Goal: Complete application form: Complete application form

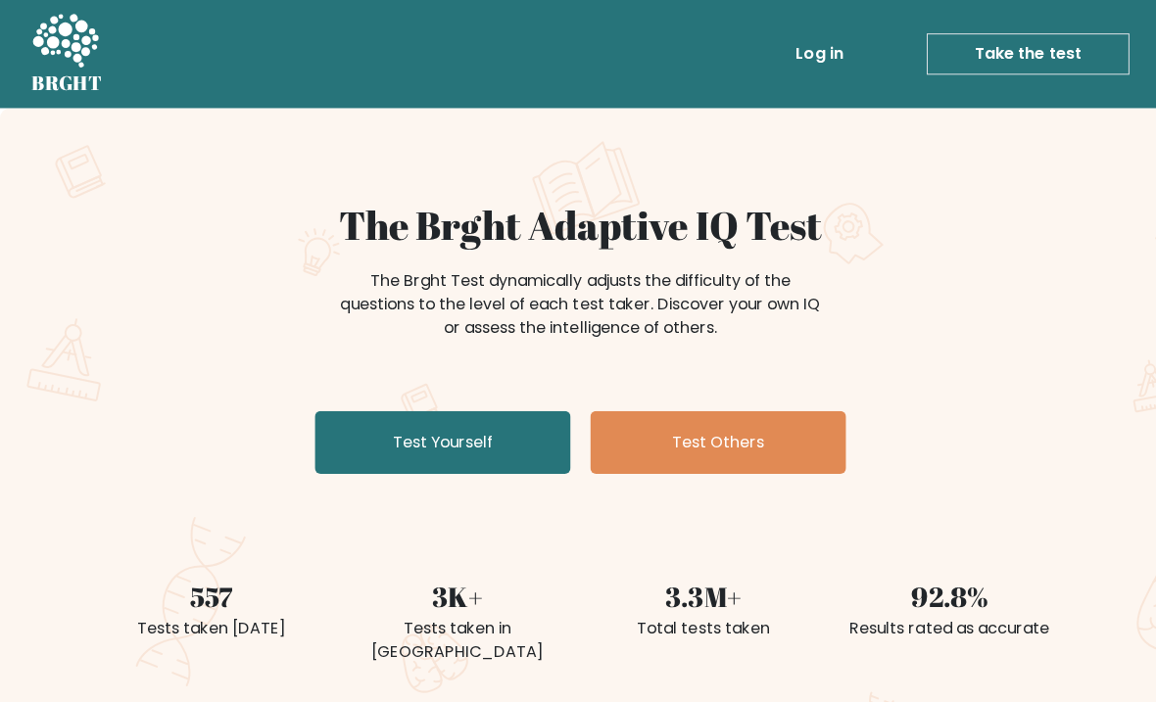
click at [371, 437] on link "Test Yourself" at bounding box center [440, 440] width 255 height 63
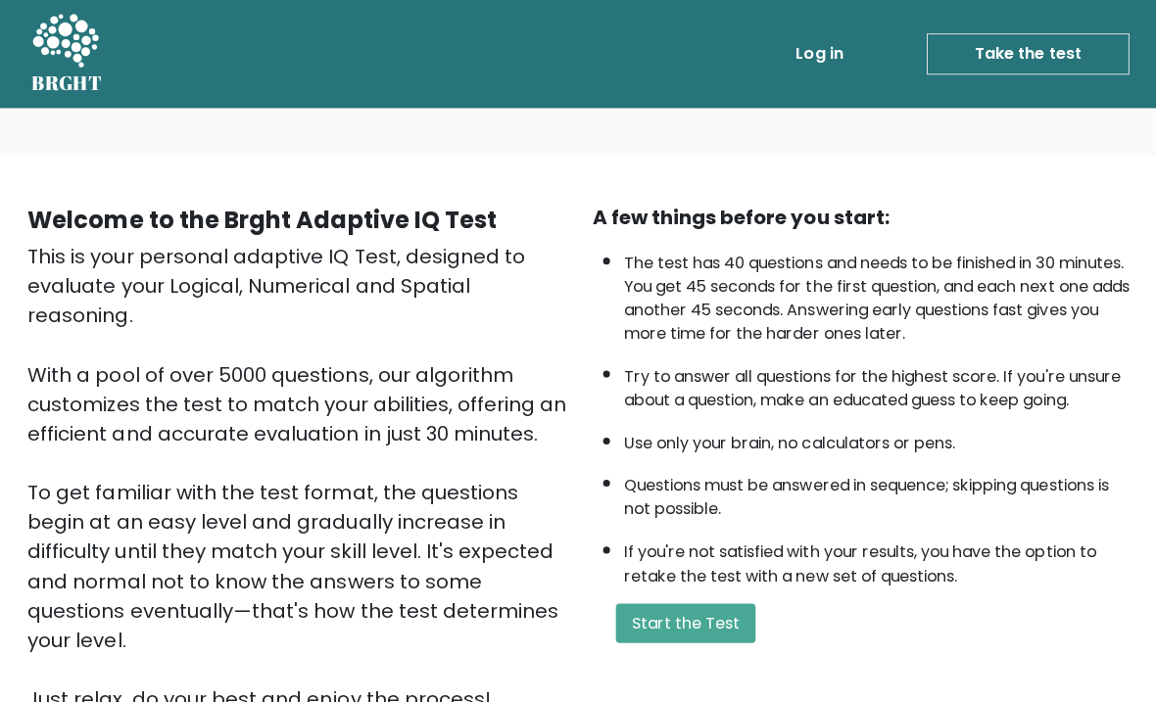
click at [731, 641] on button "Start the Test" at bounding box center [682, 620] width 139 height 39
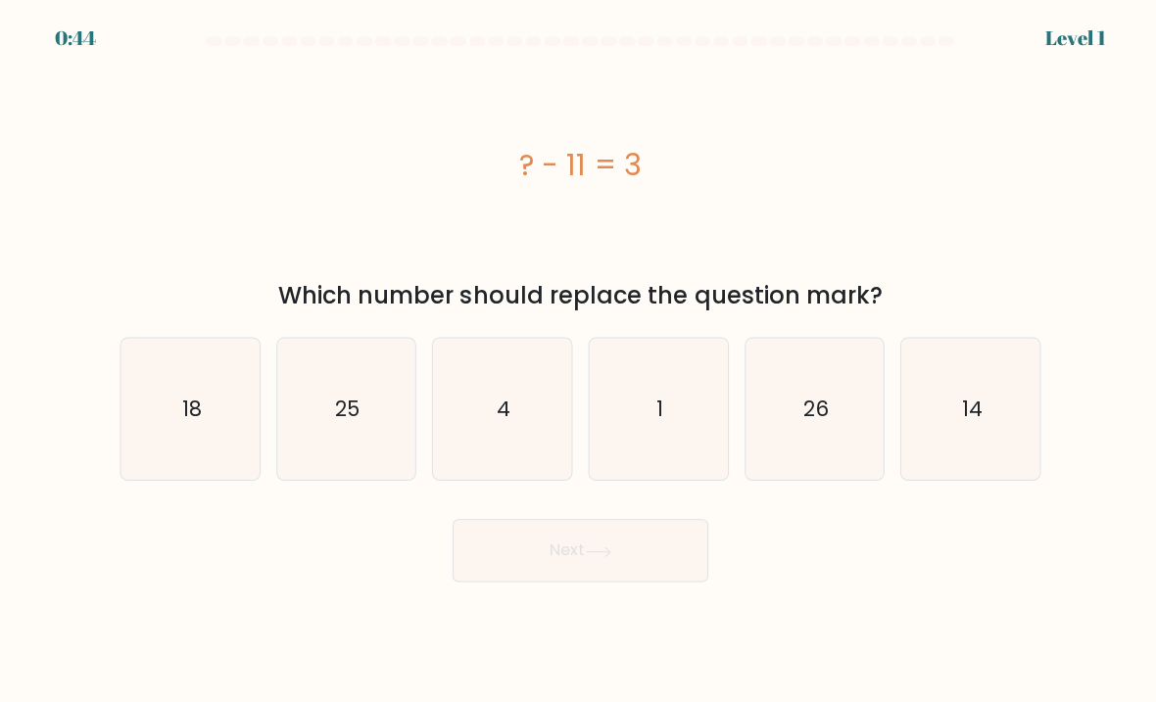
click at [698, 658] on body "0:44 Level 1 a." at bounding box center [578, 351] width 1156 height 702
click at [990, 443] on icon "14" at bounding box center [966, 408] width 138 height 138
click at [579, 361] on input "f. 14" at bounding box center [578, 357] width 1 height 10
radio input "true"
click at [659, 580] on button "Next" at bounding box center [578, 548] width 255 height 63
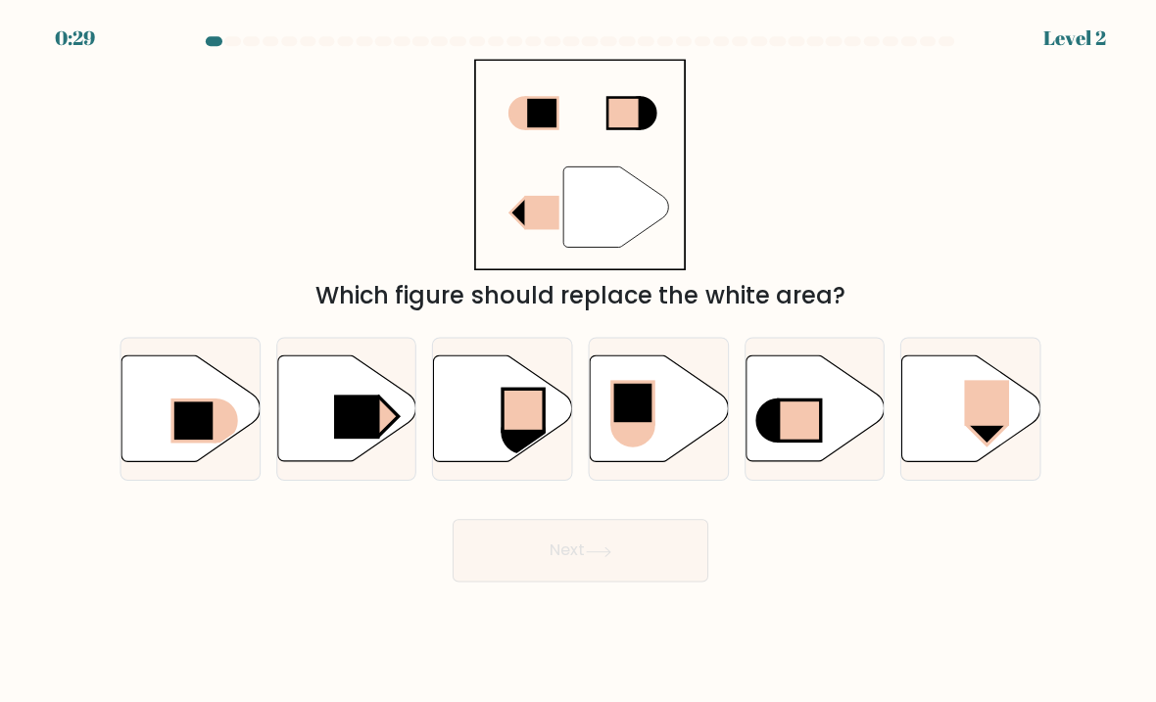
click at [309, 425] on icon at bounding box center [345, 408] width 138 height 106
click at [578, 361] on input "b." at bounding box center [578, 357] width 1 height 10
radio input "true"
click at [643, 580] on button "Next" at bounding box center [578, 548] width 255 height 63
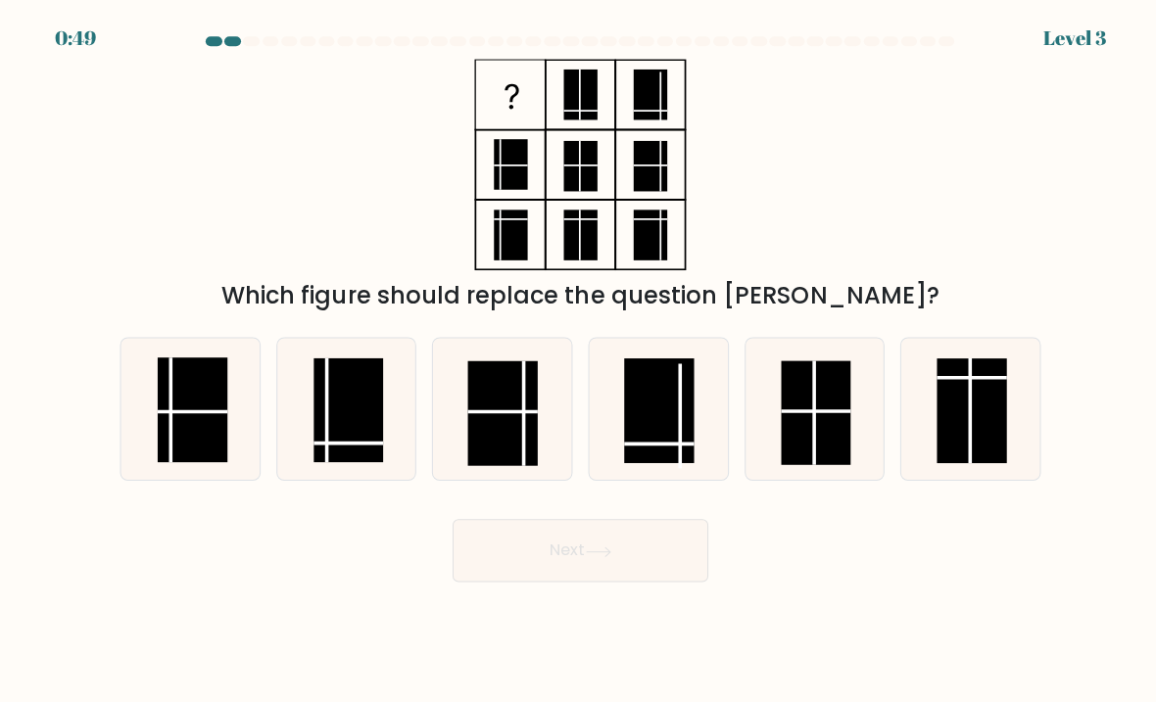
click at [315, 423] on rect at bounding box center [347, 409] width 70 height 104
click at [578, 361] on input "b." at bounding box center [578, 357] width 1 height 10
radio input "true"
click at [634, 578] on button "Next" at bounding box center [578, 548] width 255 height 63
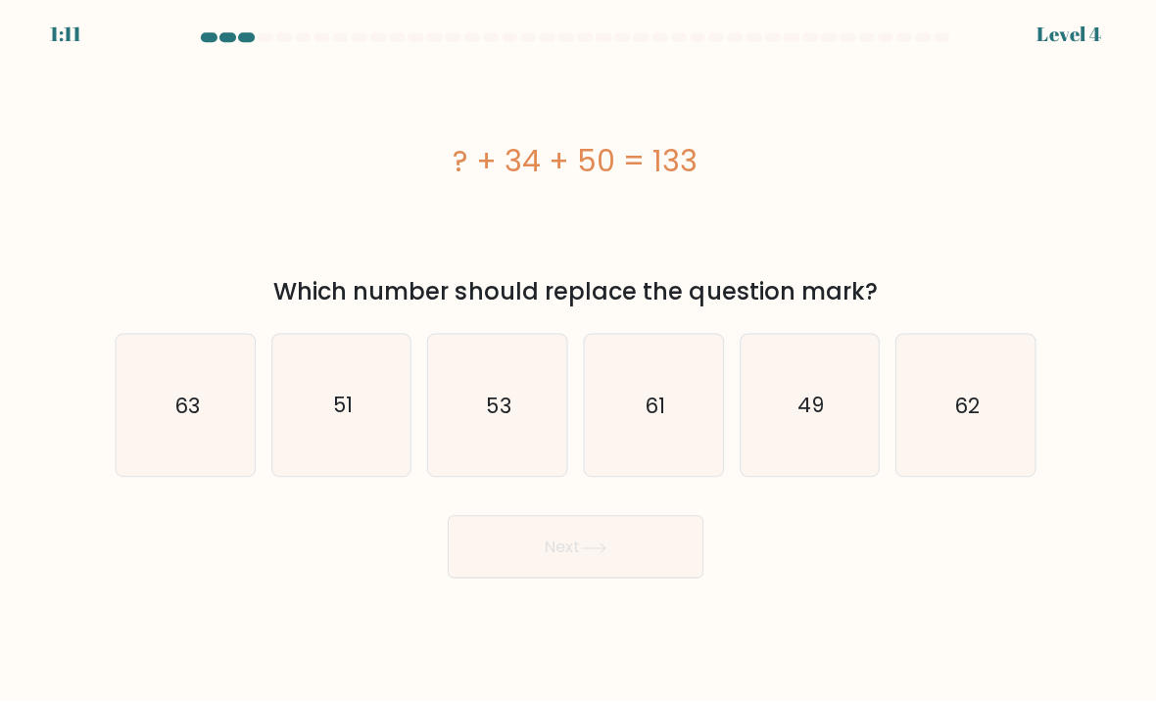
scroll to position [7, 0]
click at [834, 408] on icon "49" at bounding box center [811, 408] width 138 height 138
click at [579, 361] on input "e. 49" at bounding box center [578, 357] width 1 height 10
radio input "true"
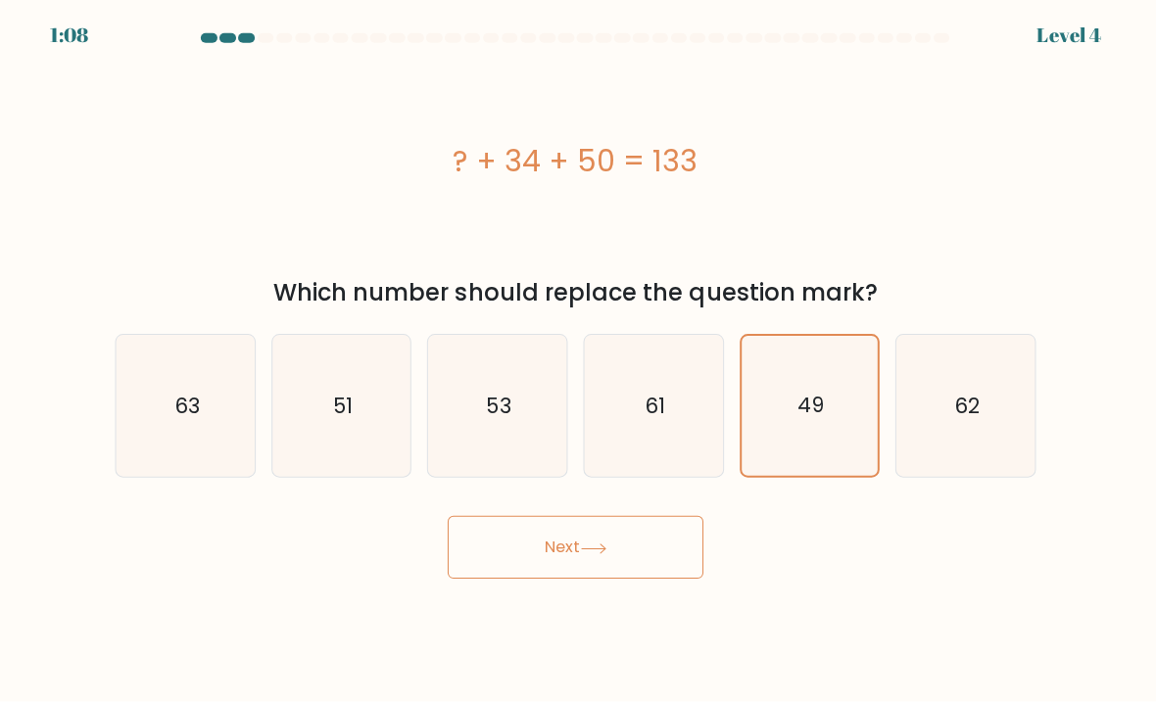
click at [821, 690] on body "1:08 Level 4 a." at bounding box center [578, 351] width 1156 height 702
click at [578, 561] on button "Next" at bounding box center [578, 548] width 255 height 63
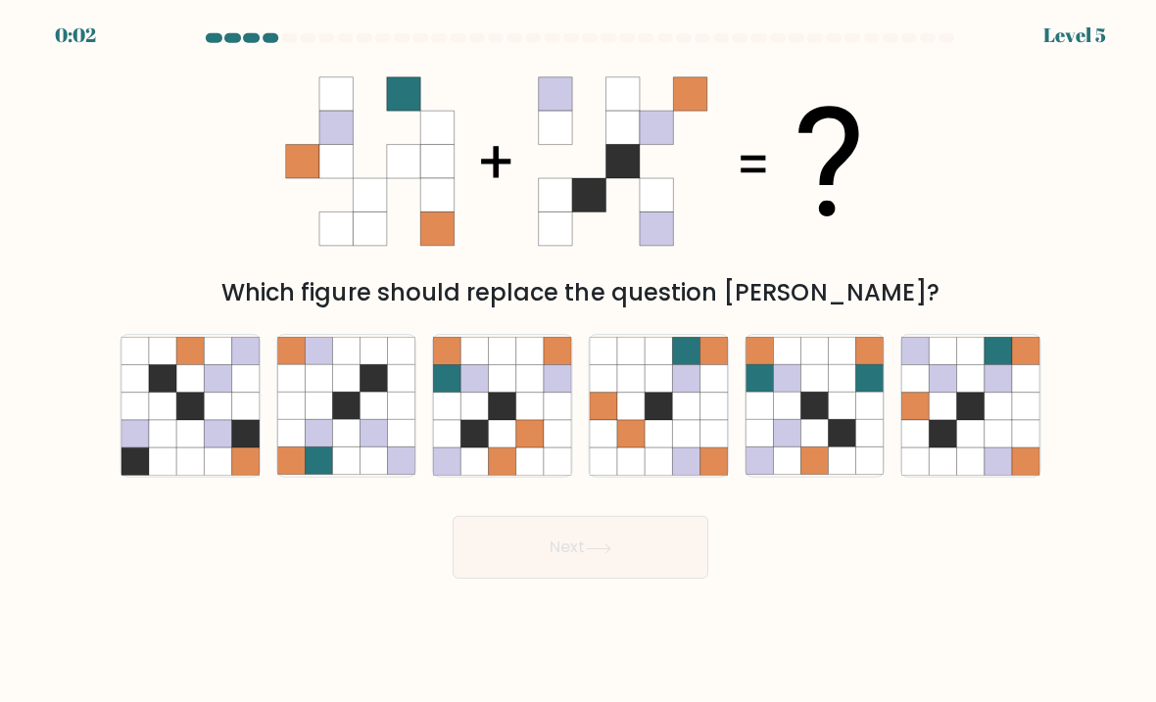
click at [973, 415] on icon at bounding box center [966, 407] width 27 height 27
click at [579, 361] on input "f." at bounding box center [578, 357] width 1 height 10
radio input "true"
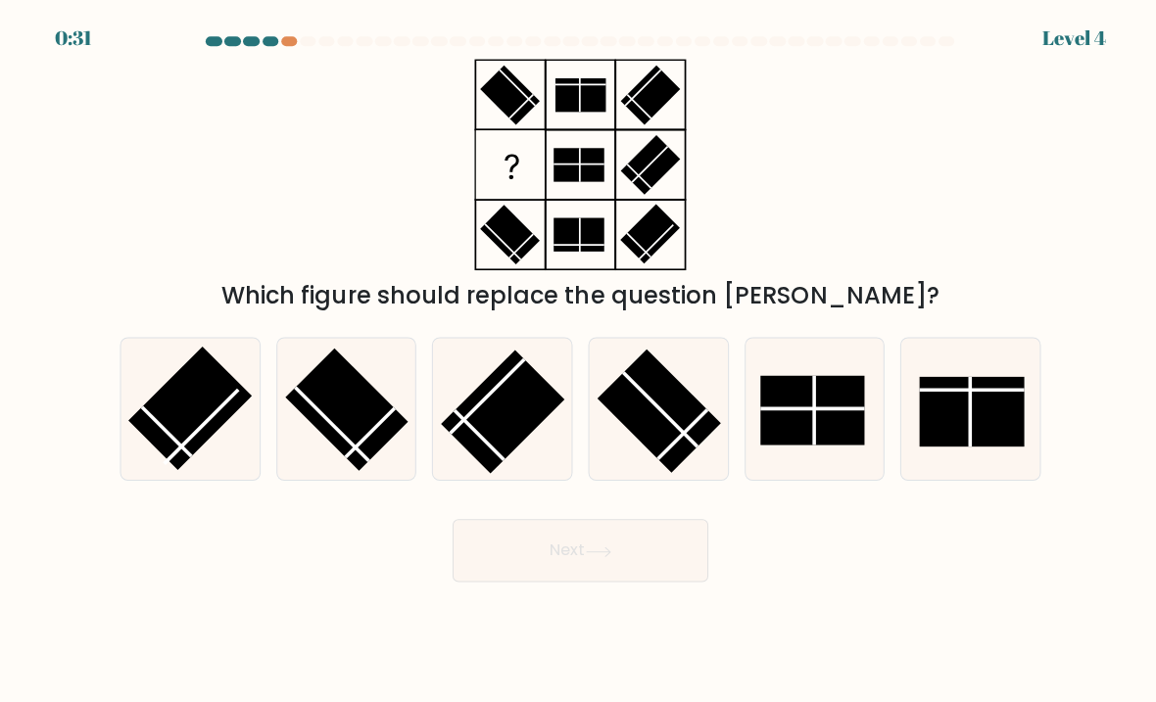
click at [671, 451] on rect at bounding box center [656, 409] width 122 height 122
click at [579, 361] on input "d." at bounding box center [578, 357] width 1 height 10
radio input "true"
click at [598, 555] on icon at bounding box center [596, 550] width 26 height 11
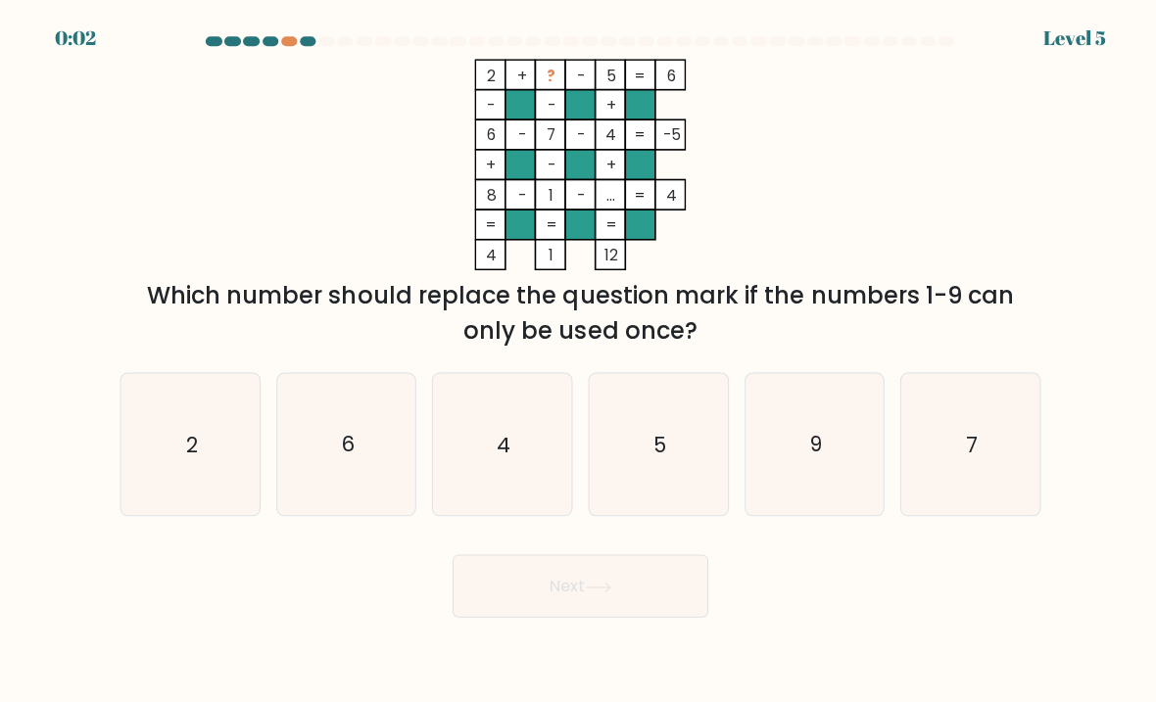
click at [850, 465] on icon "9" at bounding box center [811, 443] width 138 height 138
click at [579, 361] on input "e. 9" at bounding box center [578, 357] width 1 height 10
radio input "true"
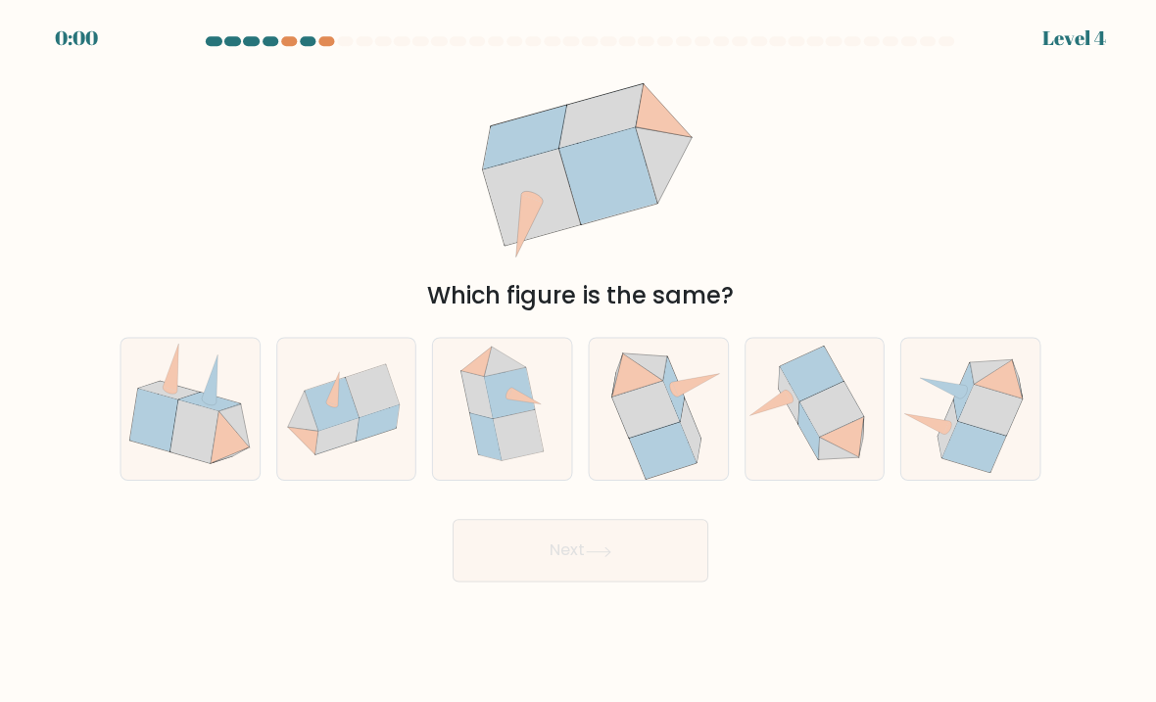
click at [901, 456] on icon at bounding box center [966, 408] width 138 height 126
click at [579, 361] on input "f." at bounding box center [578, 357] width 1 height 10
radio input "true"
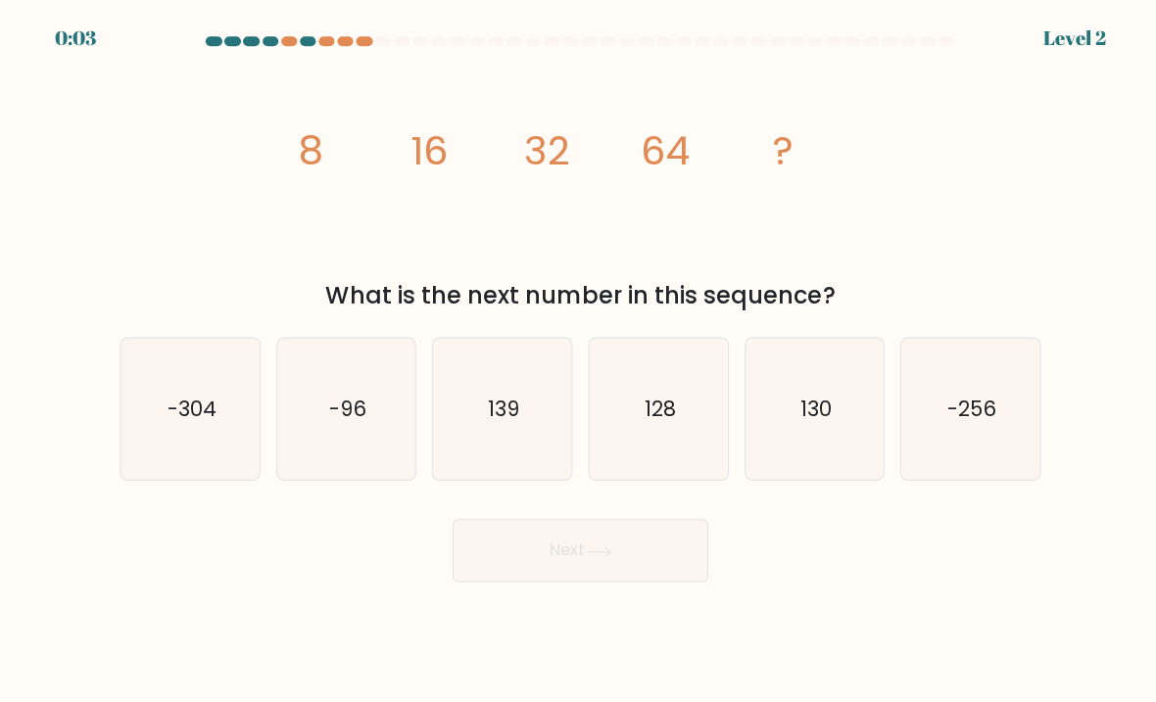
click at [679, 429] on icon "128" at bounding box center [656, 408] width 138 height 138
click at [579, 361] on input "d. 128" at bounding box center [578, 357] width 1 height 10
radio input "true"
click at [621, 556] on button "Next" at bounding box center [578, 548] width 255 height 63
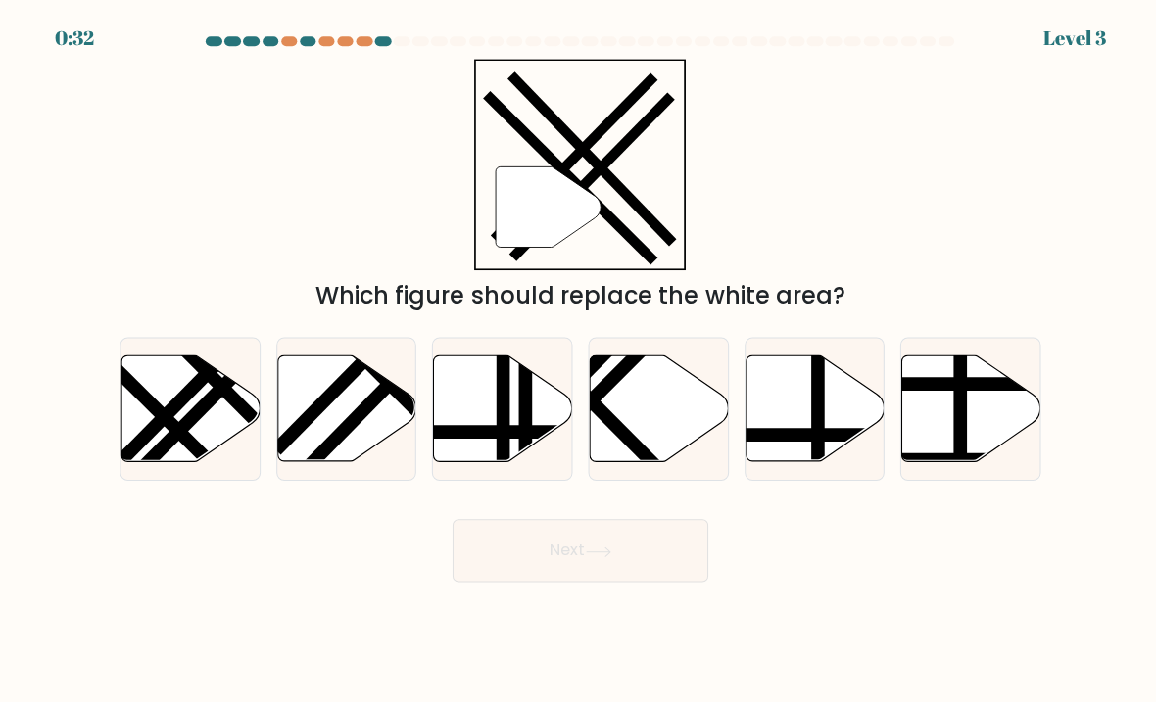
click at [362, 442] on icon at bounding box center [345, 408] width 138 height 106
click at [578, 361] on input "b." at bounding box center [578, 357] width 1 height 10
radio input "true"
click at [607, 553] on icon at bounding box center [596, 549] width 24 height 9
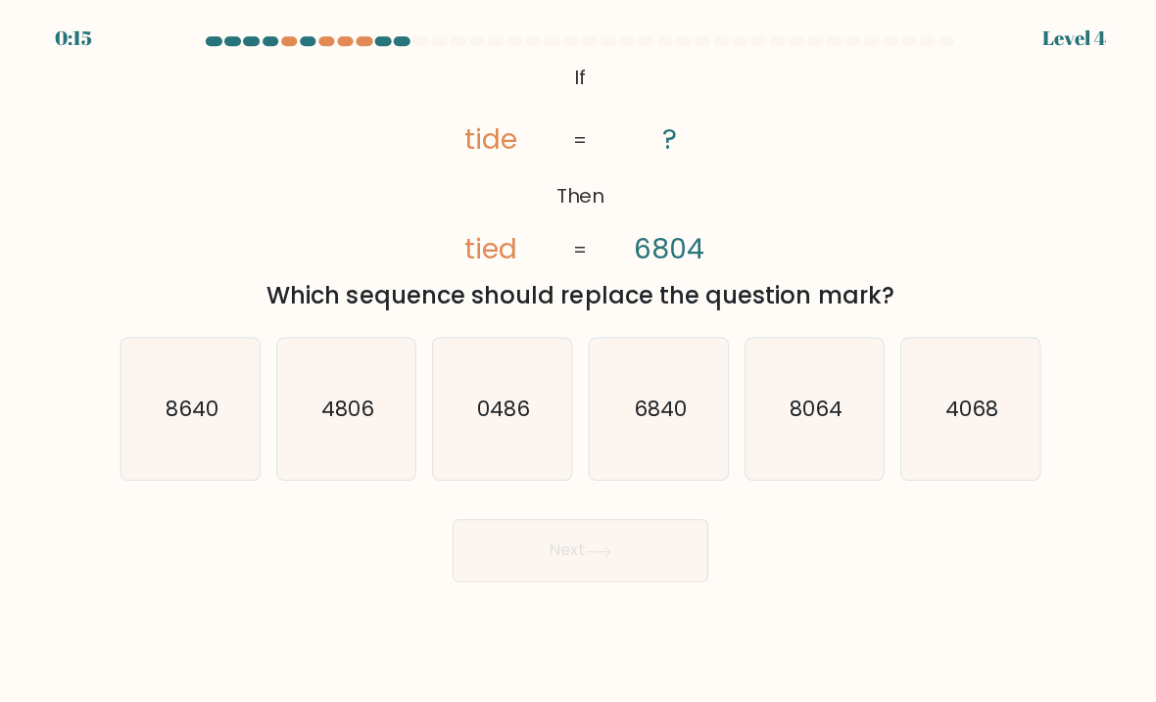
click at [650, 421] on text "6840" at bounding box center [657, 407] width 53 height 28
click at [579, 361] on input "d. 6840" at bounding box center [578, 357] width 1 height 10
radio input "true"
click at [593, 555] on icon at bounding box center [596, 550] width 26 height 11
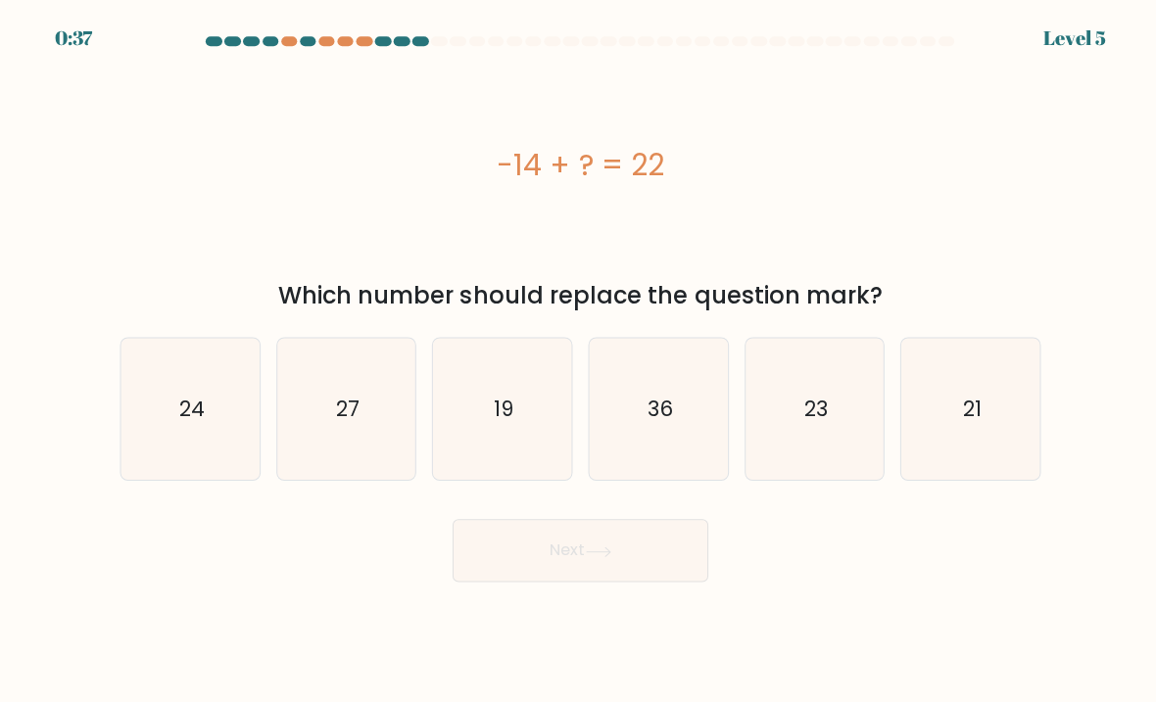
click at [655, 421] on text "36" at bounding box center [656, 407] width 25 height 28
click at [579, 361] on input "d. 36" at bounding box center [578, 357] width 1 height 10
radio input "true"
click at [607, 576] on button "Next" at bounding box center [578, 548] width 255 height 63
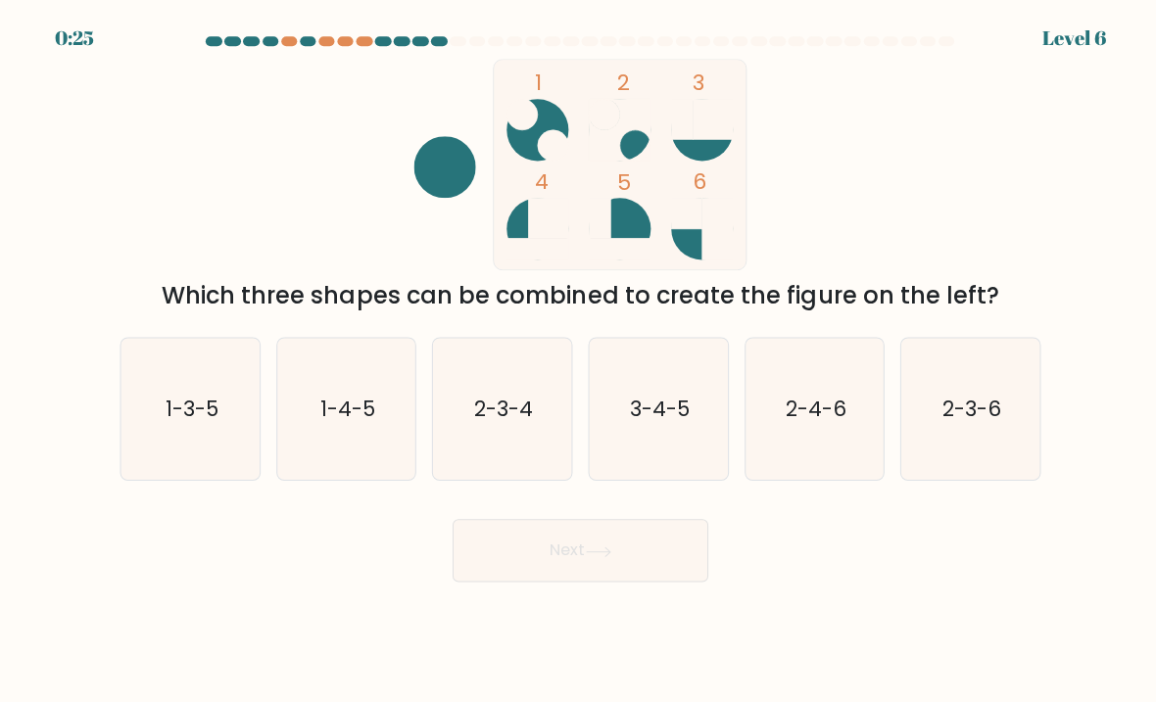
click at [912, 382] on icon "2-3-6" at bounding box center [966, 408] width 138 height 138
click at [579, 361] on input "f. 2-3-6" at bounding box center [578, 357] width 1 height 10
radio input "true"
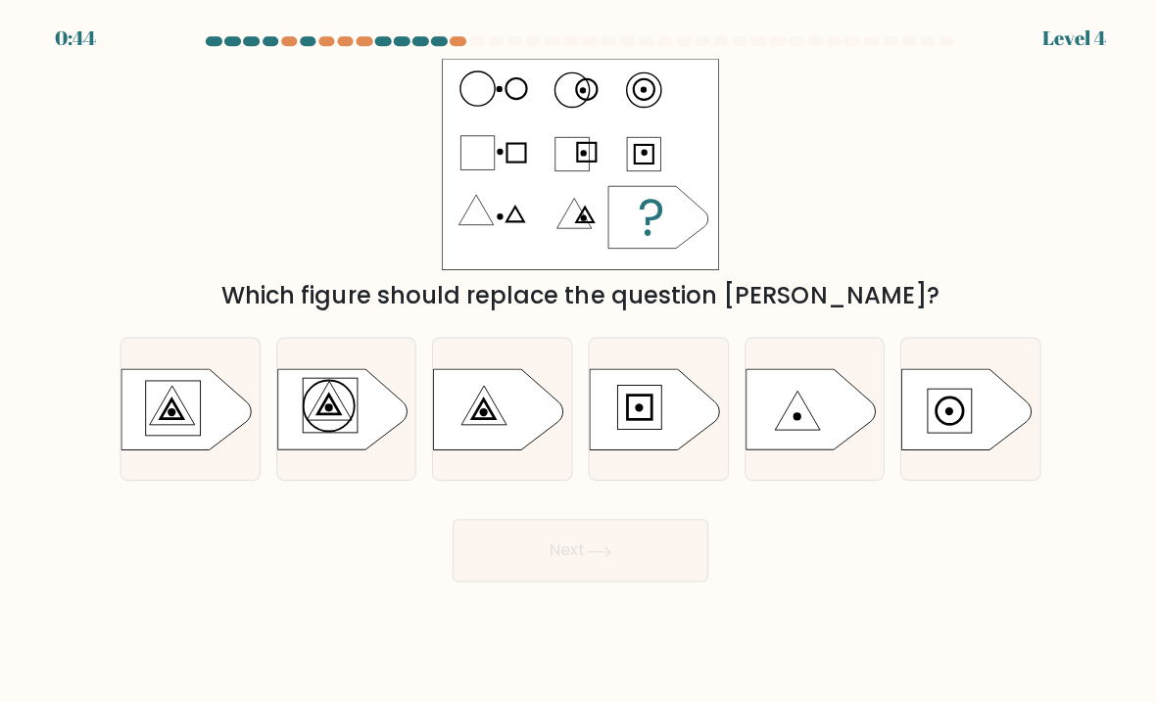
click at [662, 420] on icon at bounding box center [651, 407] width 129 height 80
click at [579, 361] on input "d." at bounding box center [578, 357] width 1 height 10
radio input "true"
click at [1016, 312] on div "Which figure should replace the question mark?" at bounding box center [577, 294] width 893 height 35
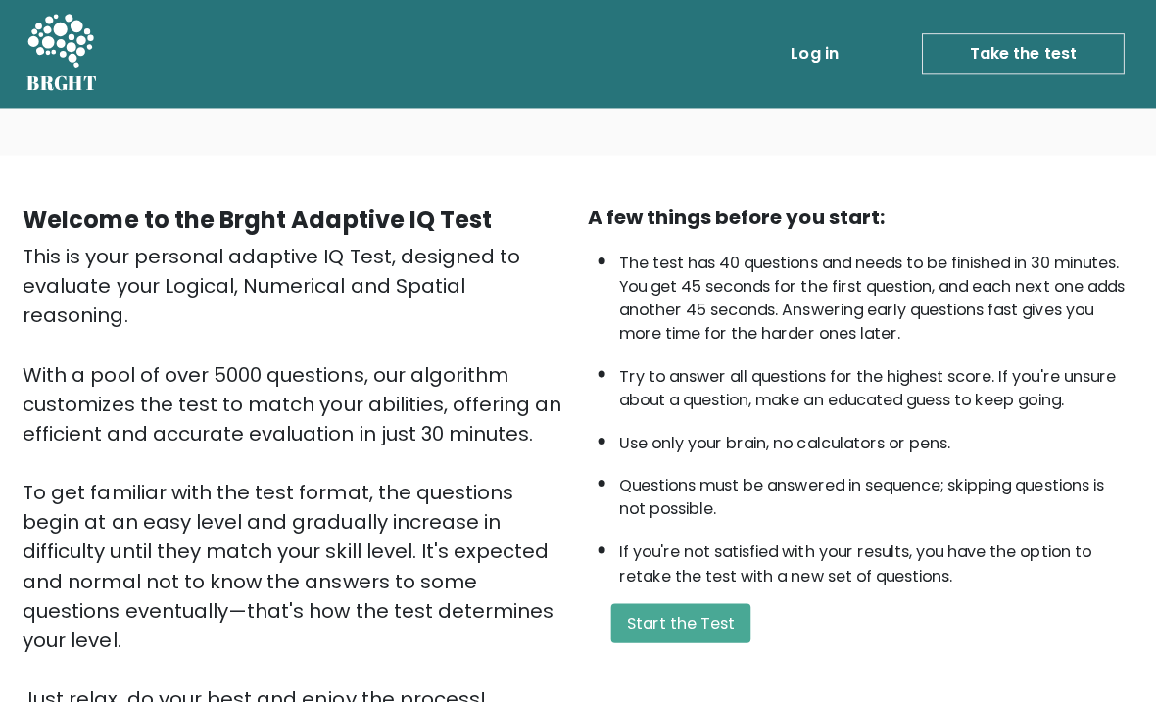
click at [685, 641] on button "Start the Test" at bounding box center [682, 620] width 139 height 39
